Goal: Task Accomplishment & Management: Use online tool/utility

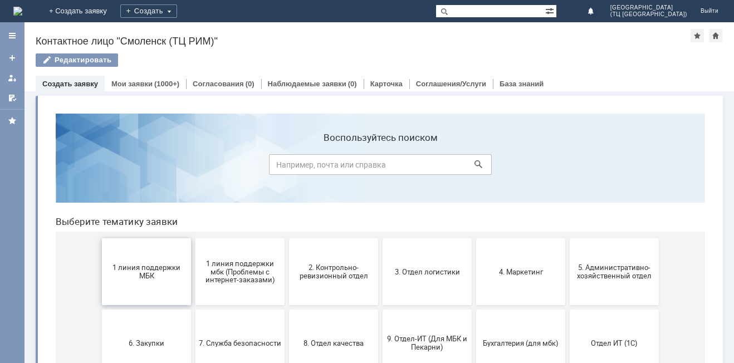
click at [148, 275] on span "1 линия поддержки МБК" at bounding box center [146, 271] width 82 height 17
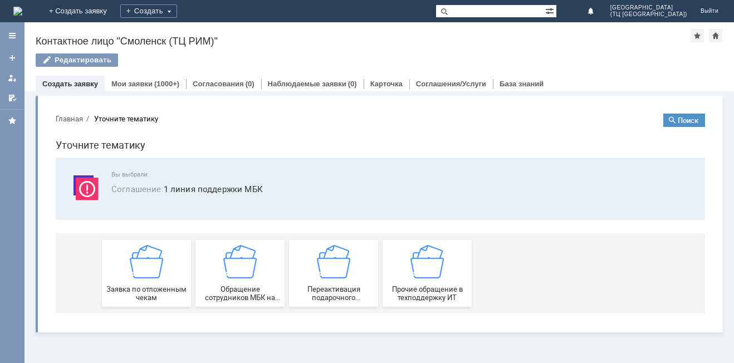
click at [148, 275] on img at bounding box center [146, 261] width 33 height 33
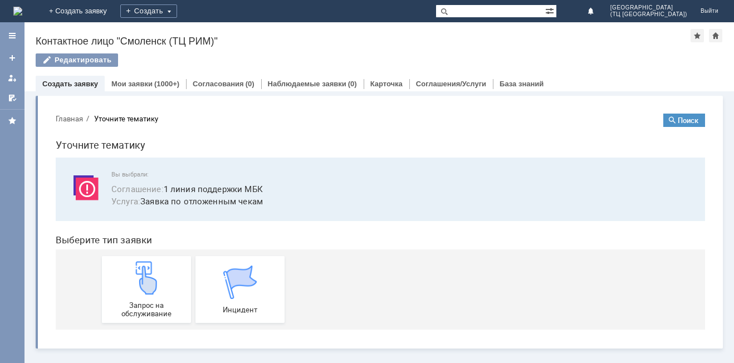
click at [148, 275] on img at bounding box center [146, 277] width 33 height 33
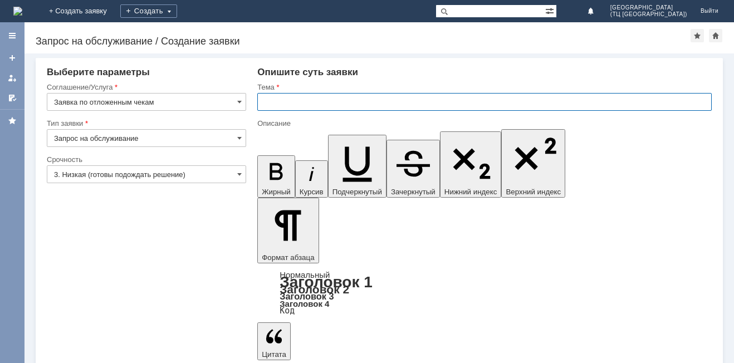
click at [283, 107] on input "text" at bounding box center [484, 102] width 455 height 18
type input "отложенный чек от [DATE]"
